Goal: Task Accomplishment & Management: Manage account settings

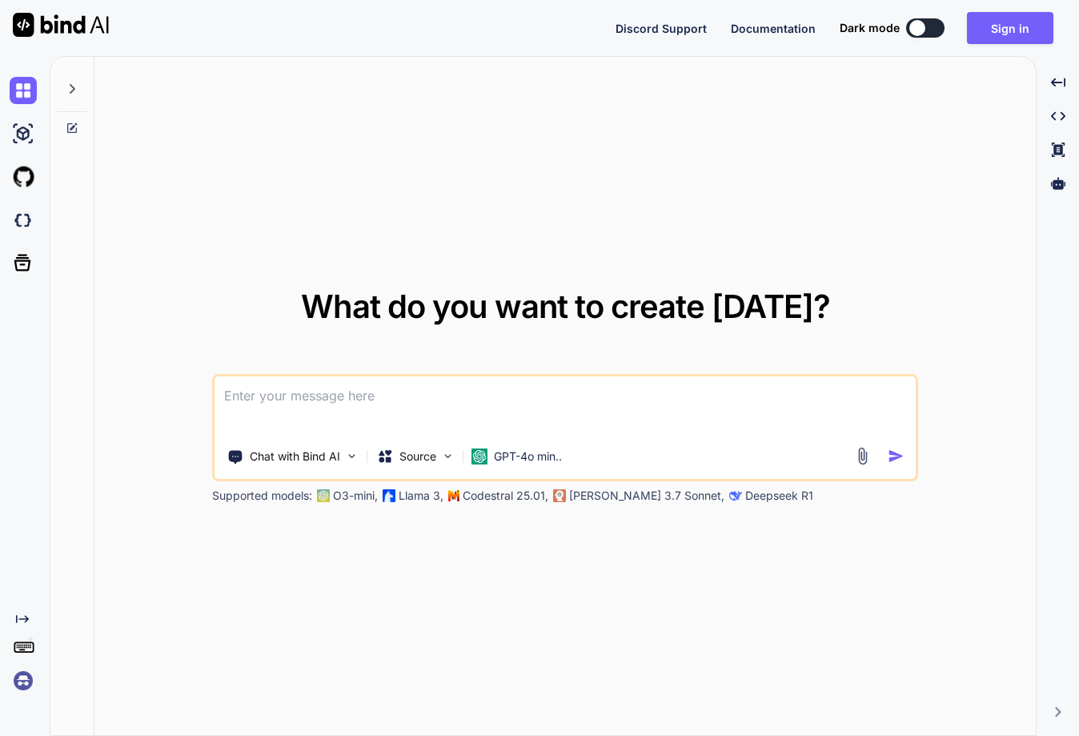
type textarea "x"
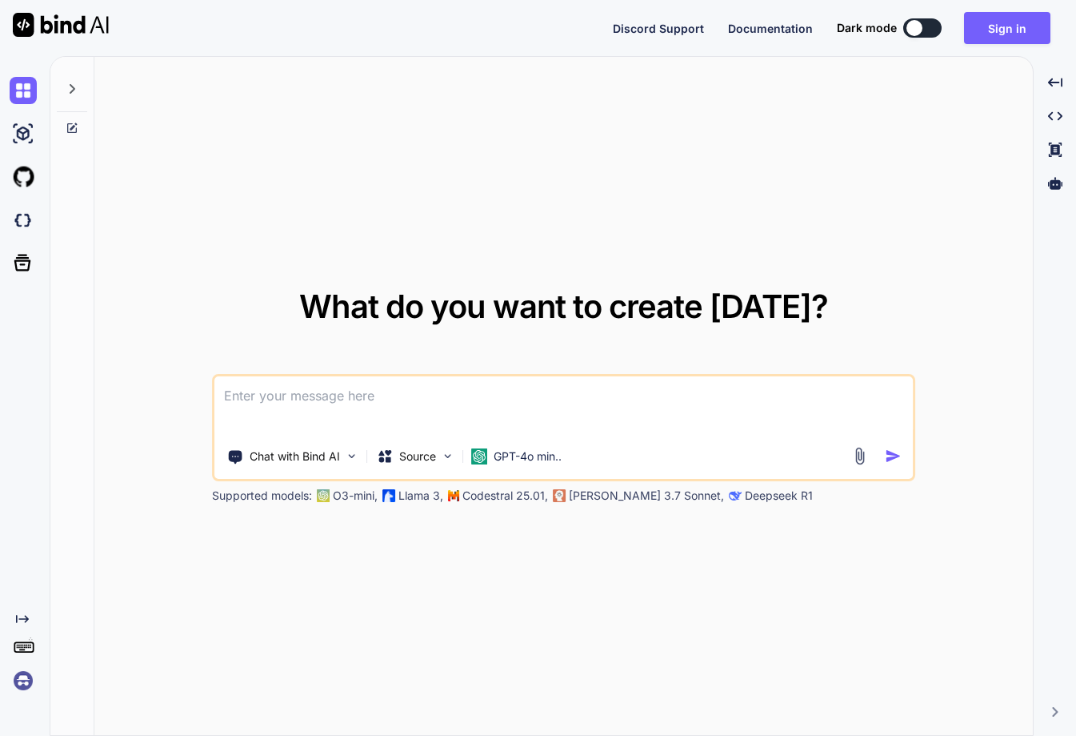
click at [30, 672] on img at bounding box center [23, 680] width 27 height 27
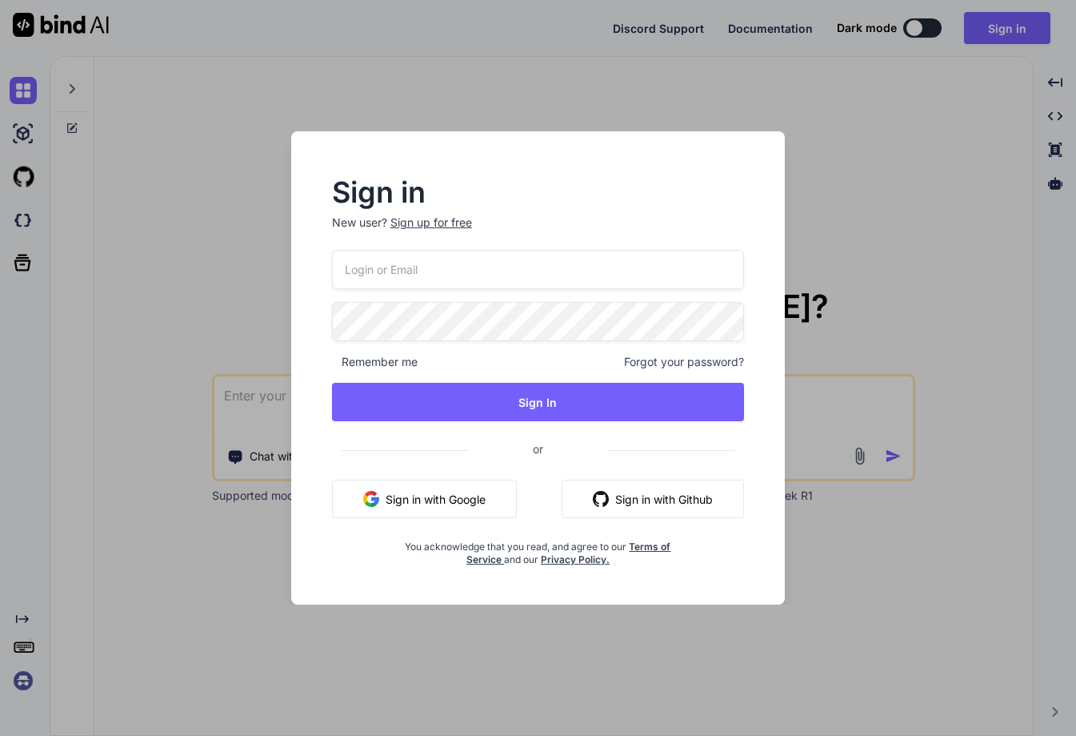
click at [455, 257] on input "email" at bounding box center [538, 269] width 413 height 39
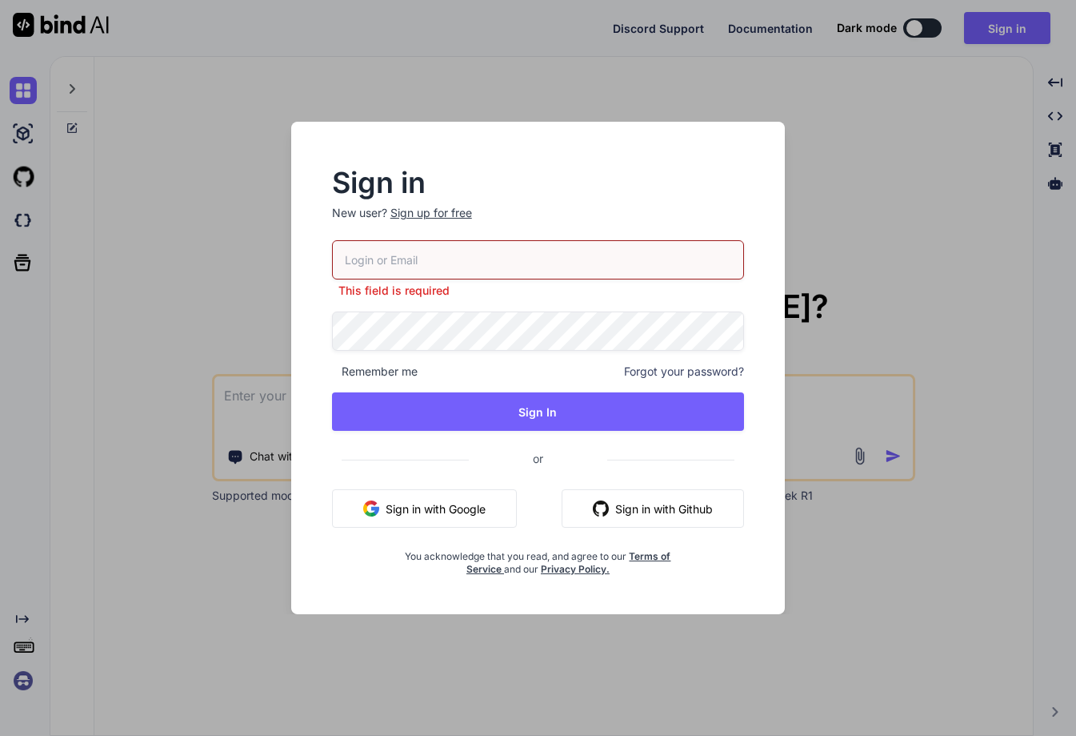
paste input "[EMAIL_ADDRESS][DOMAIN_NAME]"
type input "[EMAIL_ADDRESS][DOMAIN_NAME]"
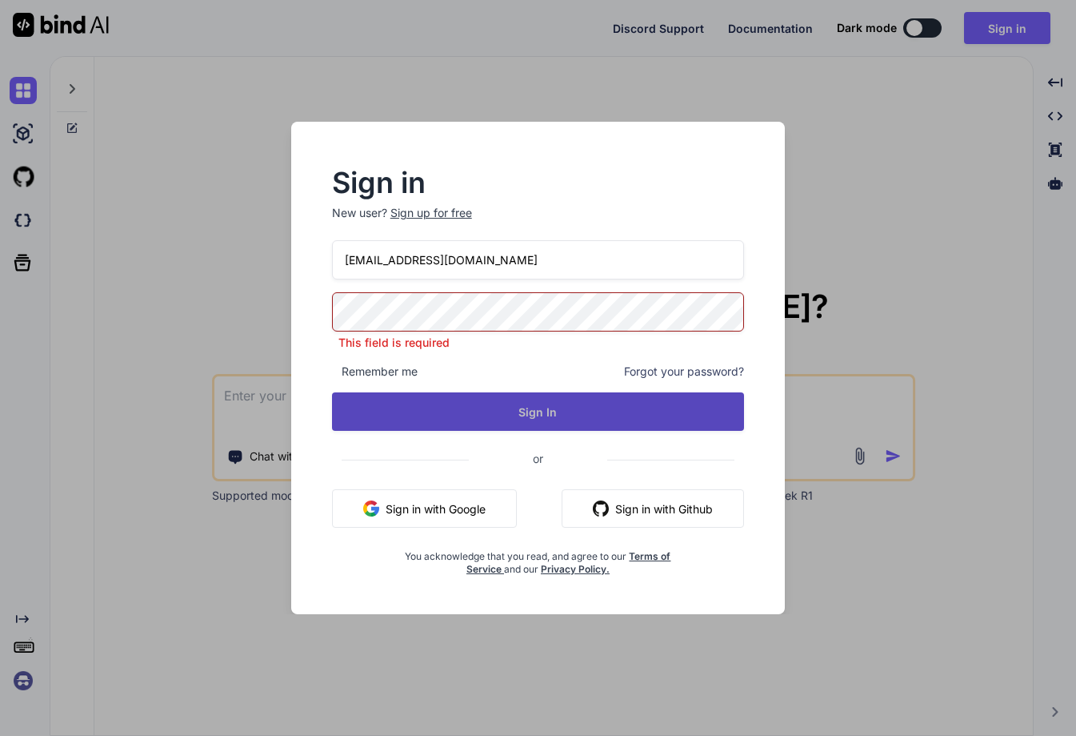
click at [515, 401] on div "[EMAIL_ADDRESS][DOMAIN_NAME] This field is required Remember me Forgot your pas…" at bounding box center [538, 407] width 413 height 335
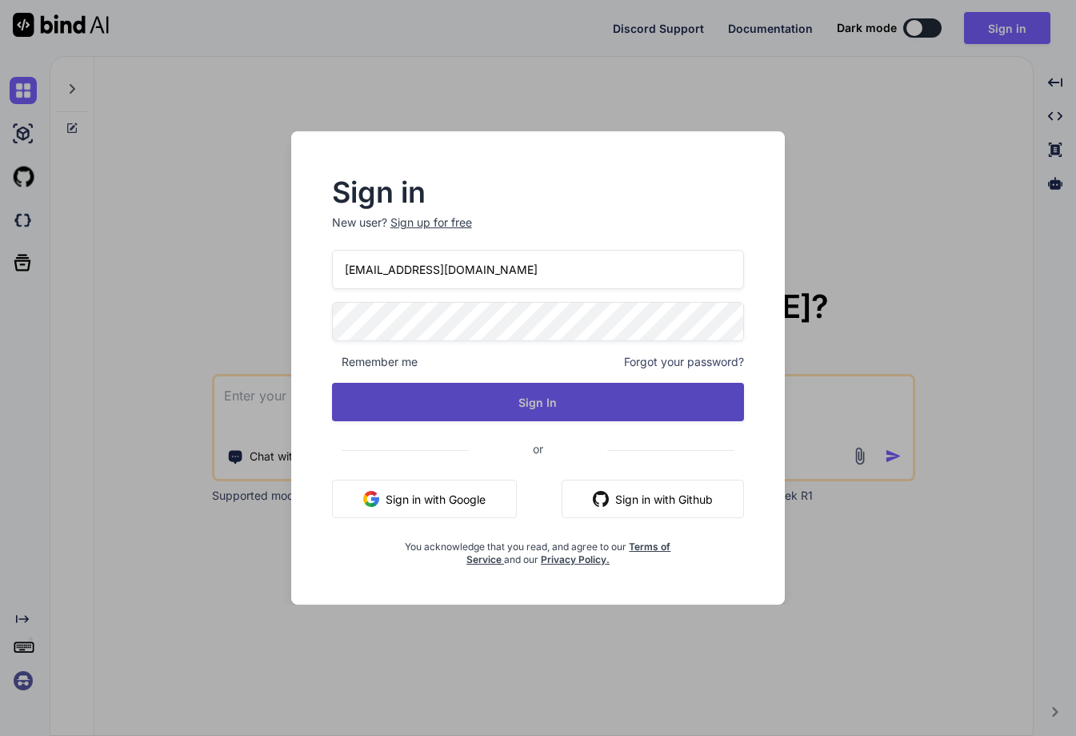
click at [515, 401] on button "Sign In" at bounding box center [538, 402] width 413 height 38
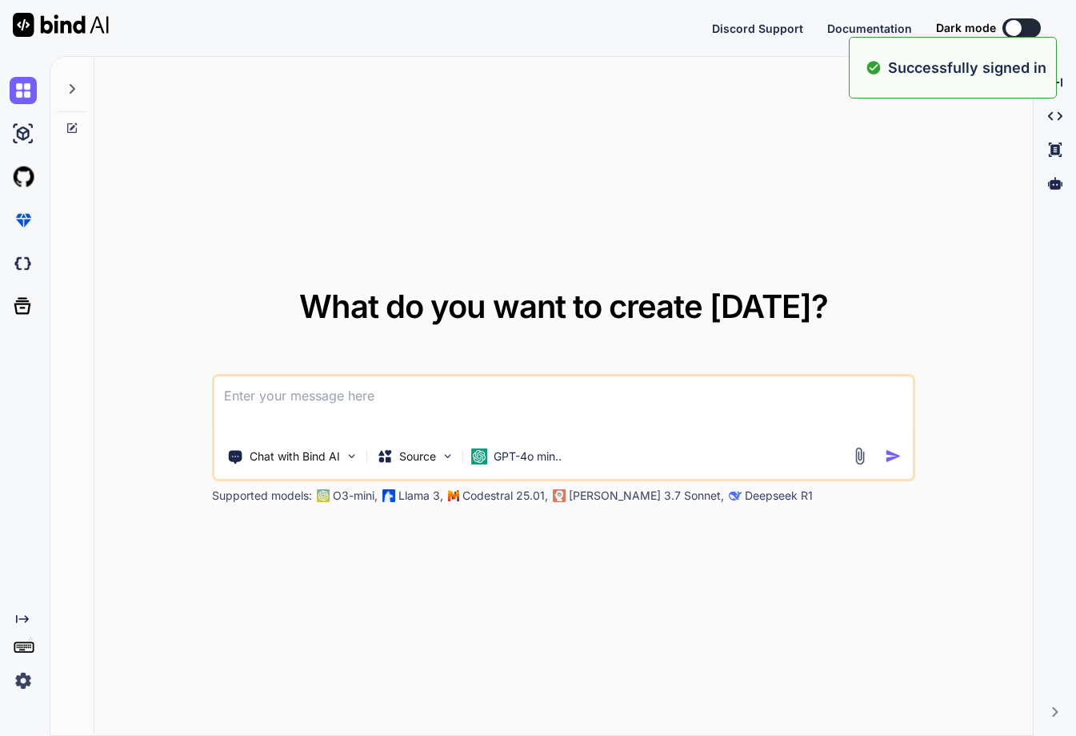
type textarea "x"
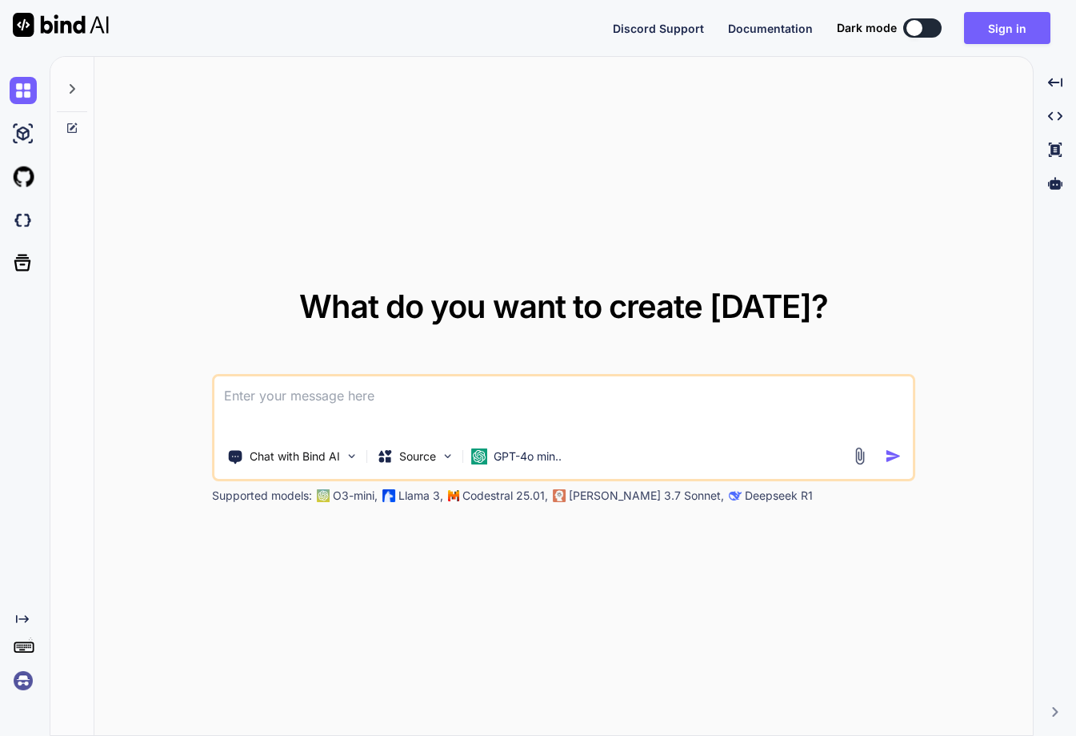
click at [20, 674] on img at bounding box center [23, 680] width 27 height 27
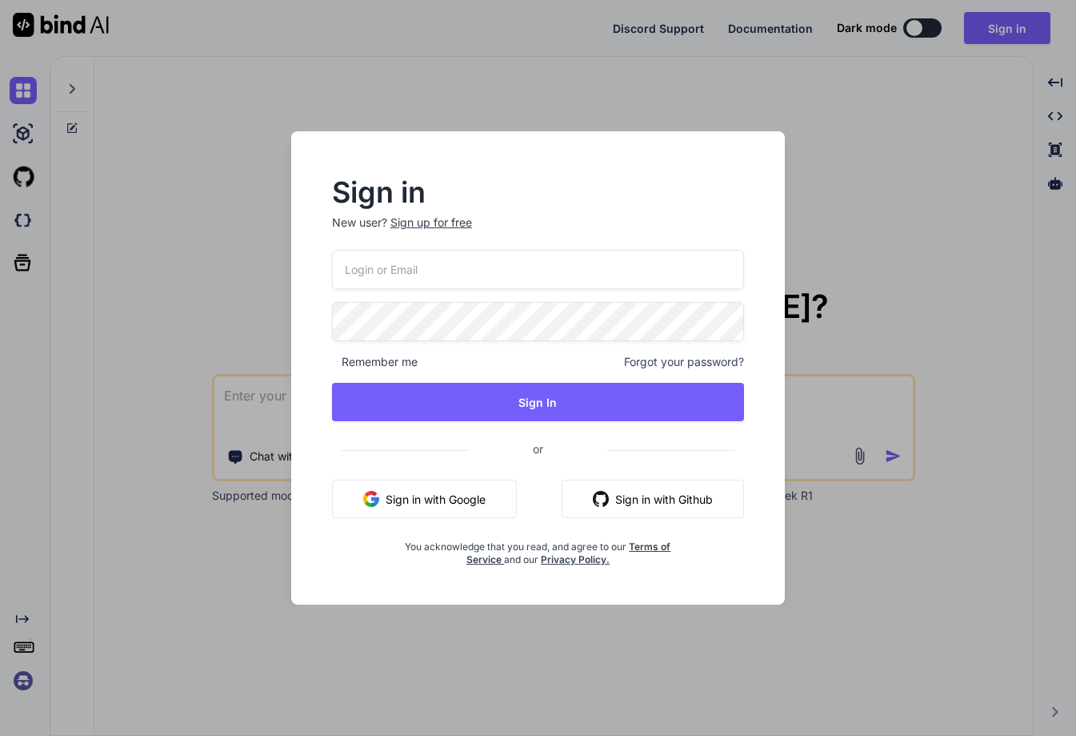
click at [375, 272] on input "email" at bounding box center [538, 269] width 413 height 39
paste input "tF.LEZig4j26yaMFdof!pbjVR"
type input "tF.LEZig4j26yaMFdof!pbjVR"
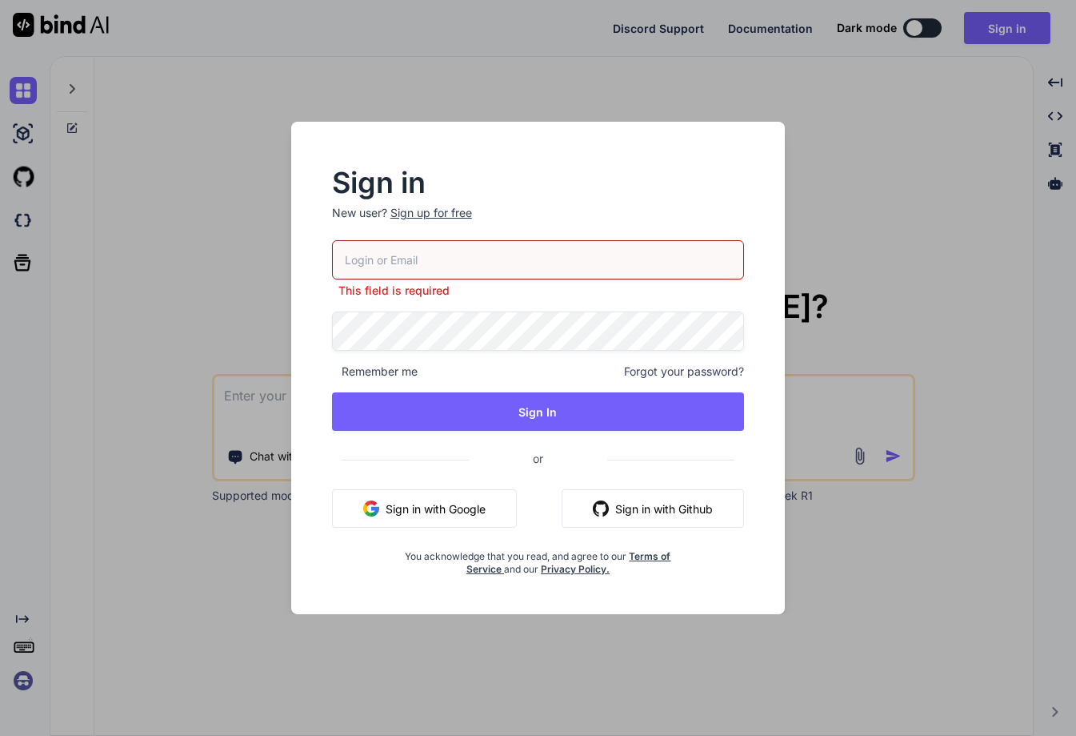
paste input "[EMAIL_ADDRESS][DOMAIN_NAME]"
type input "[EMAIL_ADDRESS][DOMAIN_NAME]"
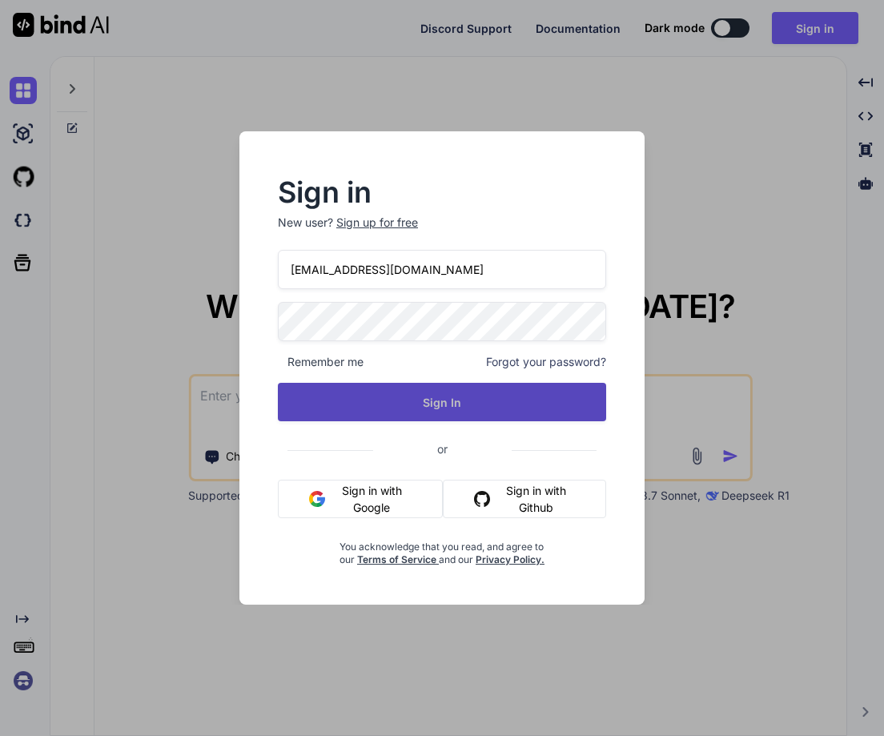
click at [435, 403] on button "Sign In" at bounding box center [442, 402] width 328 height 38
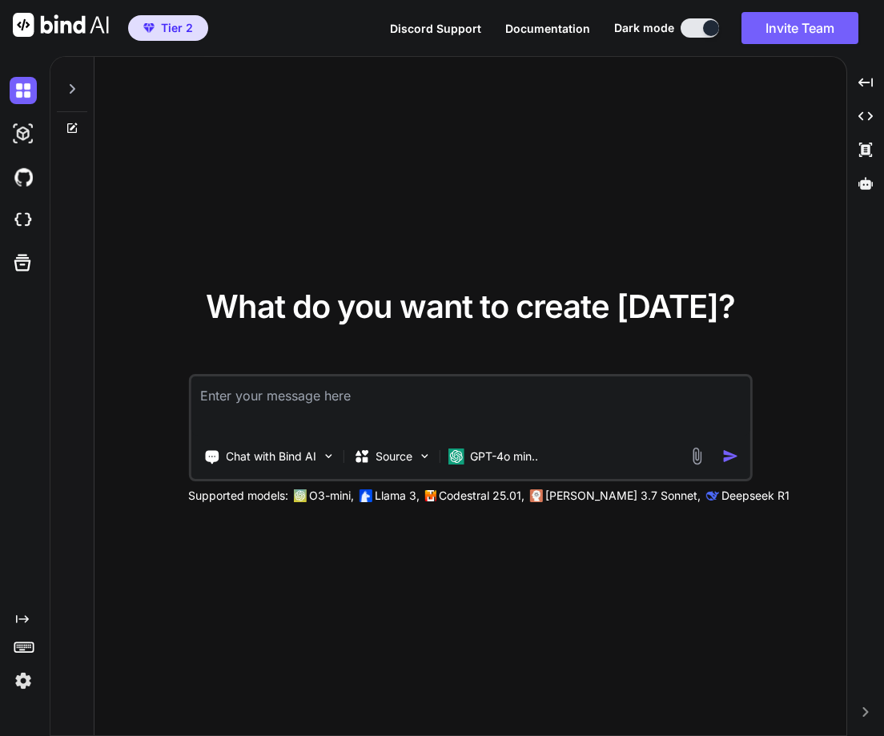
click at [29, 688] on img at bounding box center [23, 680] width 27 height 27
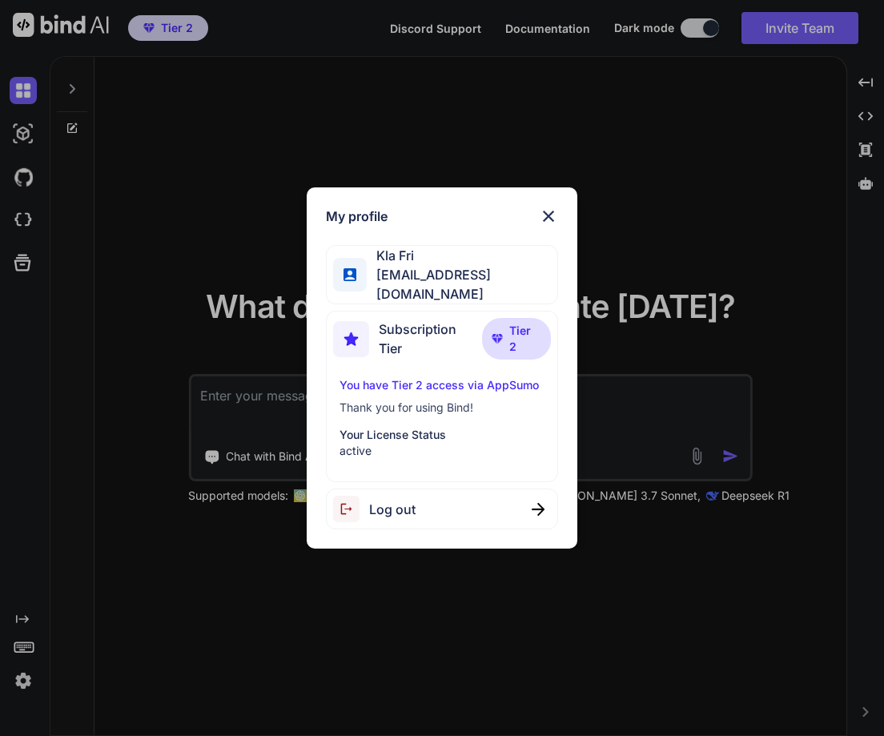
click at [407, 500] on span "Log out" at bounding box center [392, 508] width 46 height 19
type textarea "x"
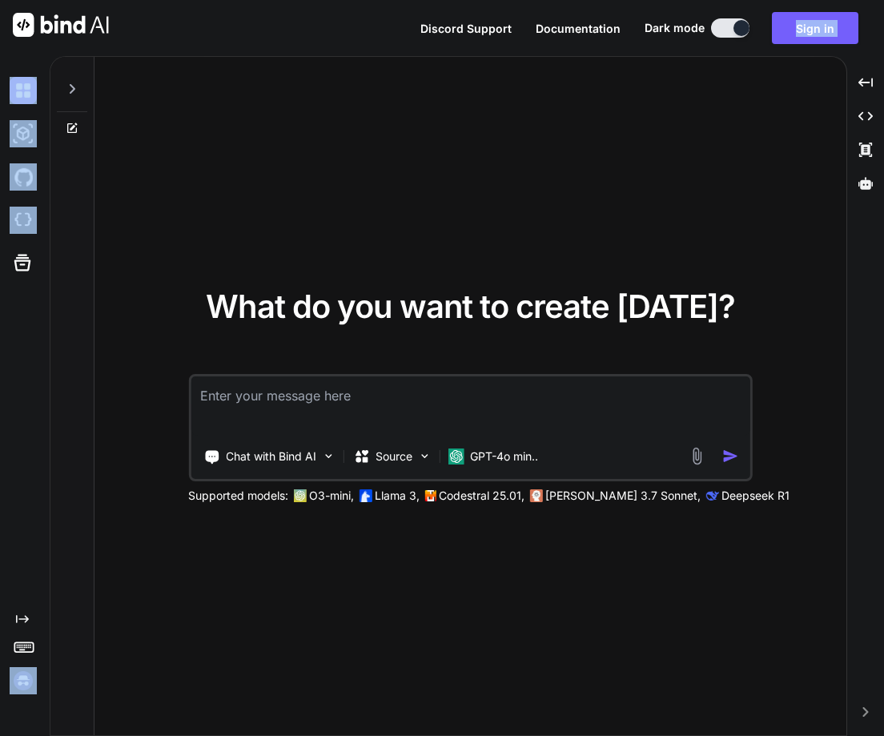
drag, startPoint x: 440, startPoint y: 690, endPoint x: 1036, endPoint y: -47, distance: 948.1
click at [850, 0] on html "Discord Support Documentation Dark mode Sign in Created with Pixso. Created wit…" at bounding box center [442, 368] width 884 height 736
